Goal: Navigation & Orientation: Find specific page/section

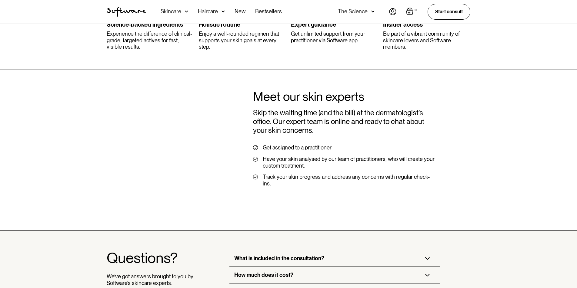
scroll to position [1286, 0]
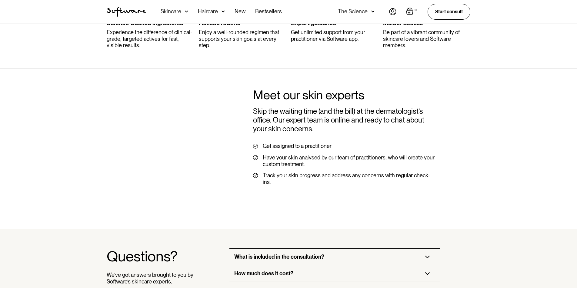
click at [174, 13] on div "Skincare" at bounding box center [171, 11] width 21 height 6
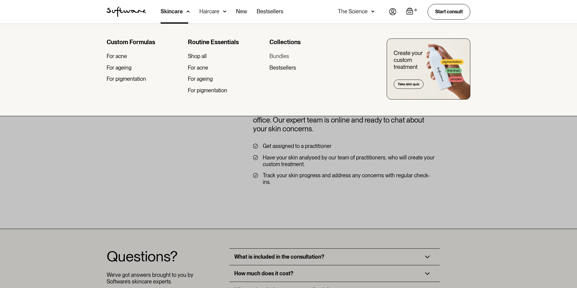
click at [281, 53] on div "Bundles" at bounding box center [279, 56] width 20 height 7
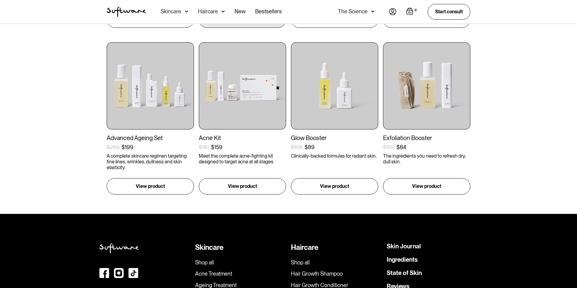
scroll to position [371, 0]
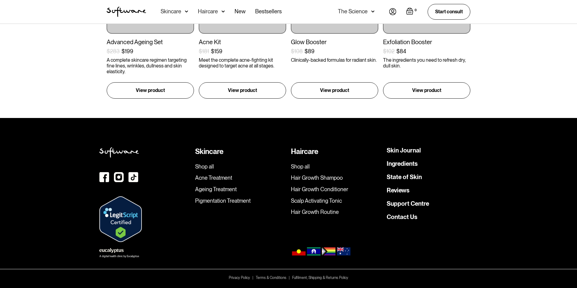
click at [137, 13] on img "home" at bounding box center [126, 12] width 39 height 10
